Goal: Transaction & Acquisition: Obtain resource

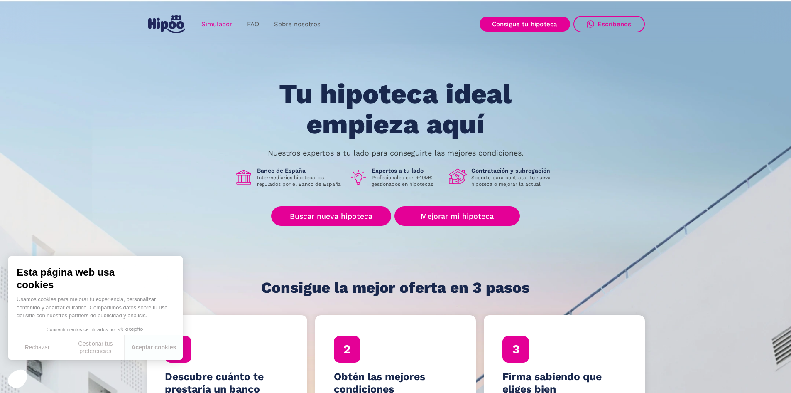
click at [215, 24] on link "Simulador" at bounding box center [217, 24] width 46 height 16
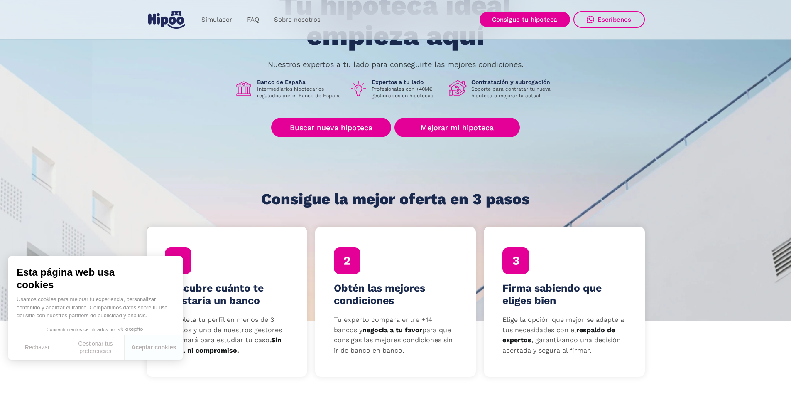
scroll to position [83, 0]
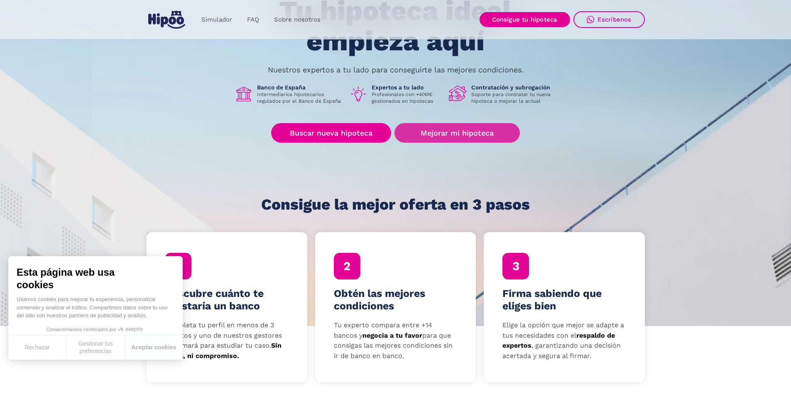
click at [460, 132] on link "Mejorar mi hipoteca" at bounding box center [457, 133] width 125 height 20
click at [467, 132] on link "Mejorar mi hipoteca" at bounding box center [457, 133] width 125 height 20
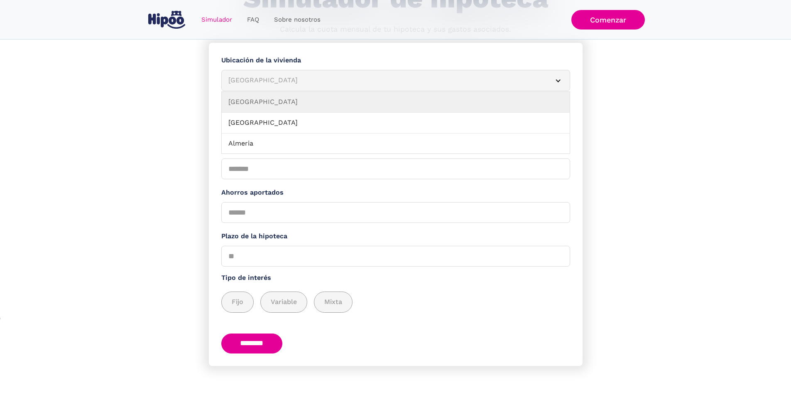
scroll to position [96, 0]
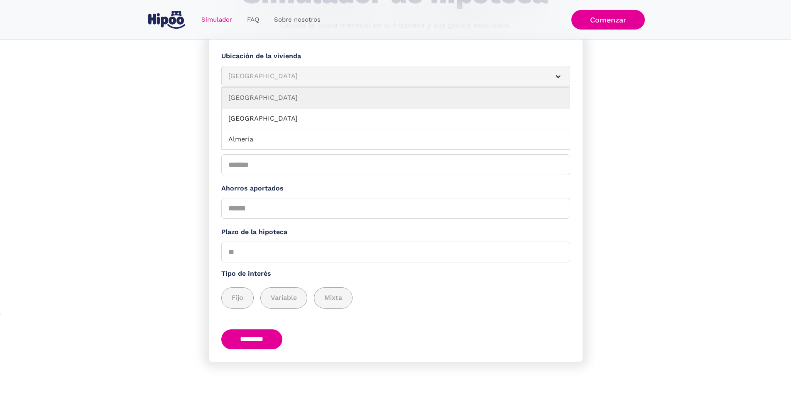
click at [390, 71] on div "Albacete" at bounding box center [385, 76] width 315 height 10
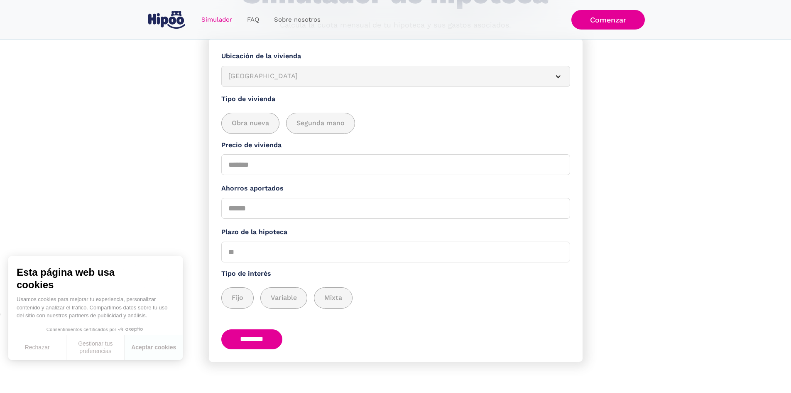
click at [390, 71] on div "Albacete" at bounding box center [385, 76] width 315 height 10
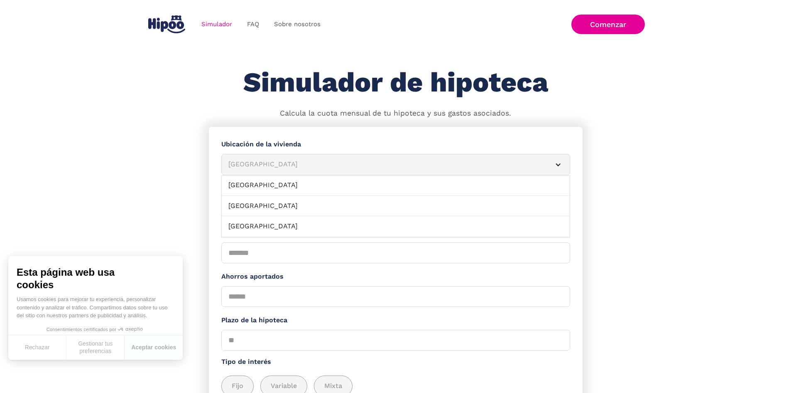
scroll to position [332, 0]
click at [336, 186] on link "Guadalajara" at bounding box center [396, 184] width 348 height 21
click at [302, 253] on input "Precio de vivienda" at bounding box center [395, 252] width 349 height 21
type input "******"
click at [281, 305] on input "Ahorros aportados" at bounding box center [395, 296] width 349 height 21
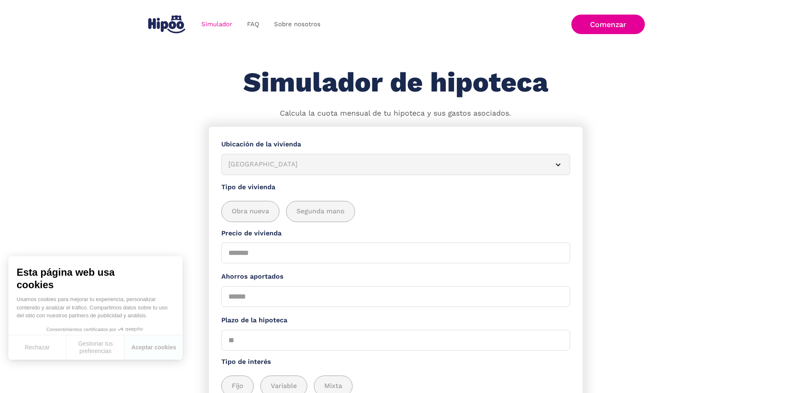
scroll to position [331, 0]
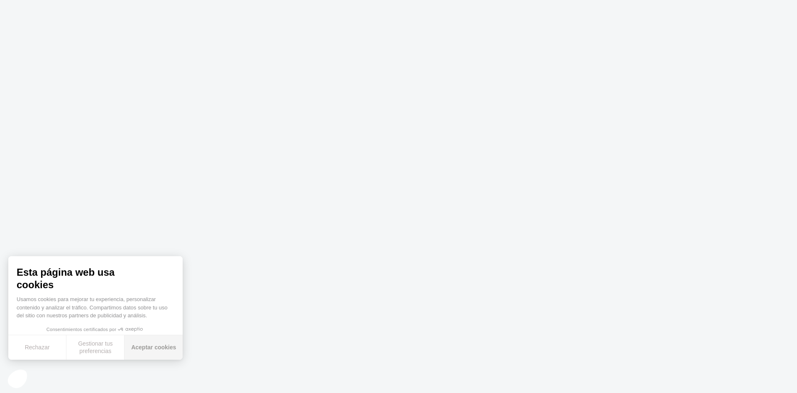
click at [147, 351] on button "Aceptar cookies" at bounding box center [154, 347] width 58 height 25
